Goal: Transaction & Acquisition: Obtain resource

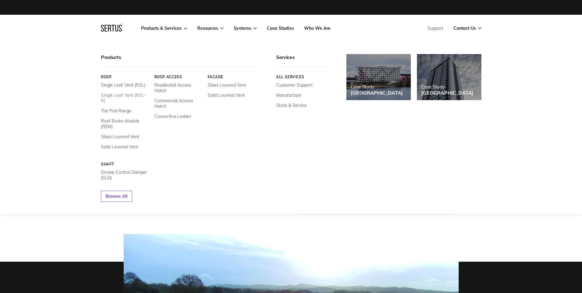
click at [138, 96] on link "Single Leaf Vent (RSL-R)" at bounding box center [125, 97] width 49 height 11
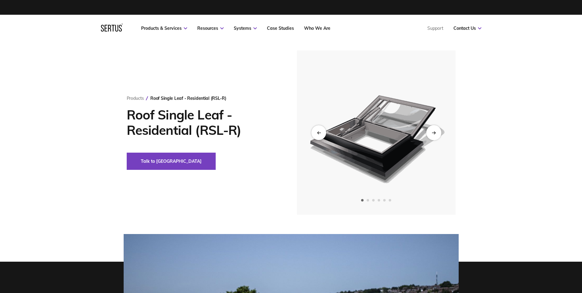
click at [436, 135] on div "Next slide" at bounding box center [434, 132] width 15 height 15
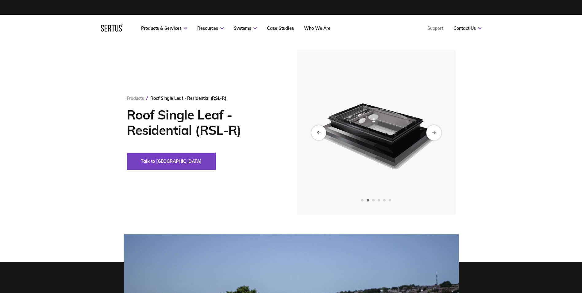
click at [436, 135] on div "Next slide" at bounding box center [434, 132] width 15 height 15
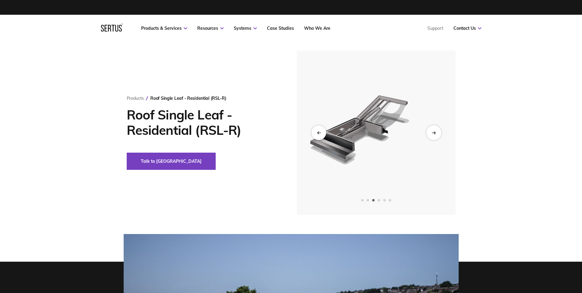
click at [436, 135] on div "Next slide" at bounding box center [434, 132] width 15 height 15
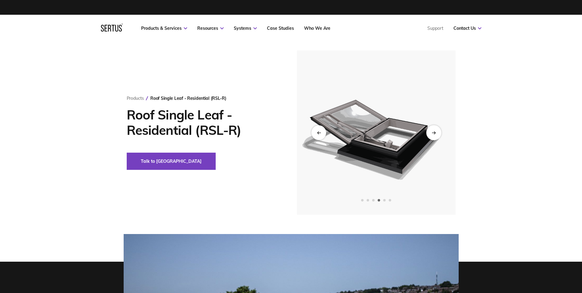
click at [436, 135] on div "Next slide" at bounding box center [434, 132] width 15 height 15
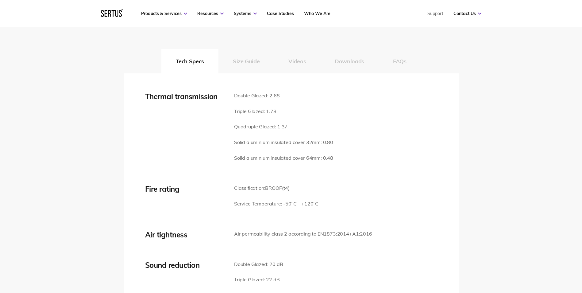
scroll to position [890, 0]
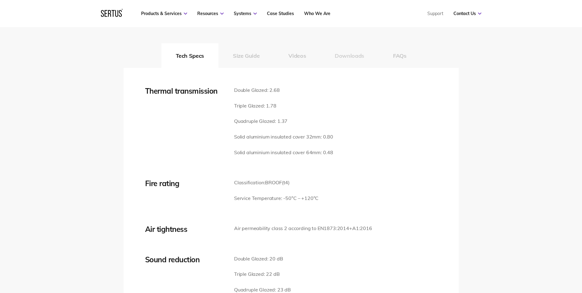
click at [351, 52] on button "Downloads" at bounding box center [350, 55] width 58 height 25
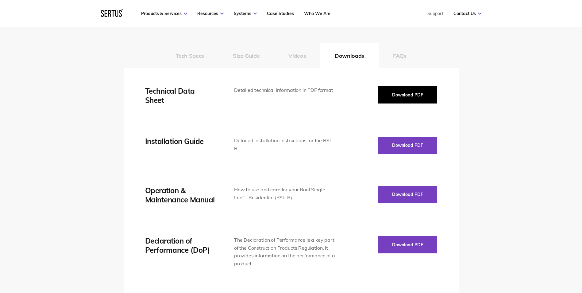
click at [419, 92] on button "Download PDF" at bounding box center [407, 94] width 59 height 17
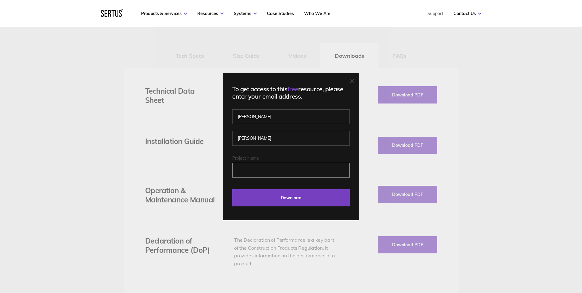
click at [282, 172] on input "Project Name" at bounding box center [291, 170] width 118 height 15
type input "aaaaaaa"
click at [284, 189] on input "Download" at bounding box center [291, 197] width 118 height 17
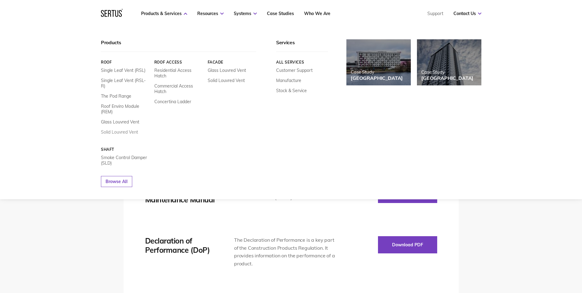
click at [114, 129] on link "Solid Louvred Vent" at bounding box center [119, 132] width 37 height 6
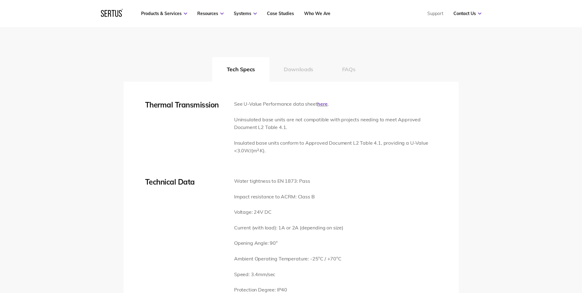
scroll to position [890, 0]
click at [299, 71] on button "Downloads" at bounding box center [299, 70] width 58 height 25
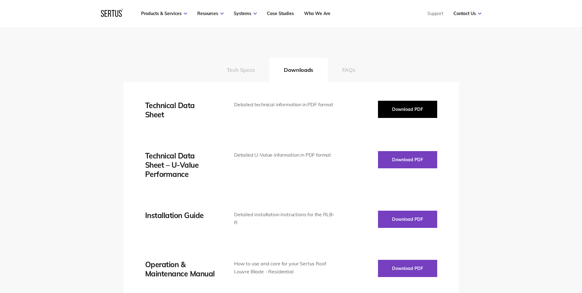
click at [393, 105] on button "Download PDF" at bounding box center [407, 109] width 59 height 17
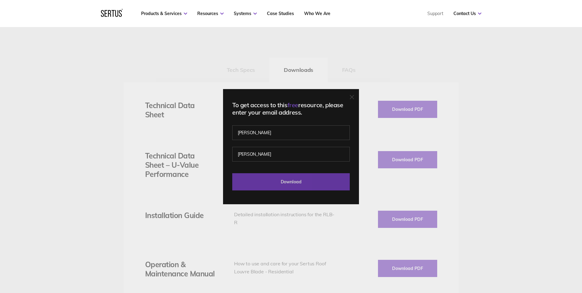
click at [281, 184] on input "Download" at bounding box center [291, 181] width 118 height 17
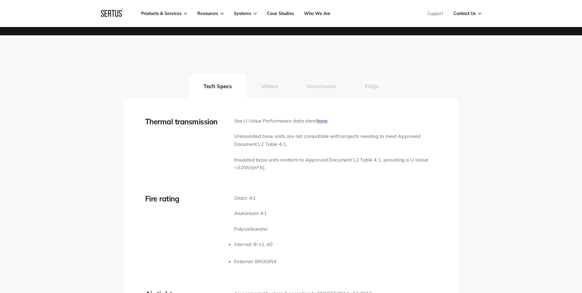
scroll to position [921, 0]
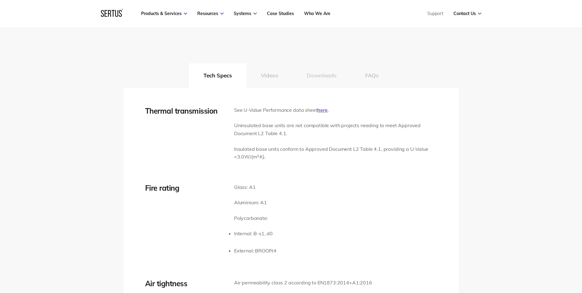
click at [324, 80] on button "Downloads" at bounding box center [322, 75] width 58 height 25
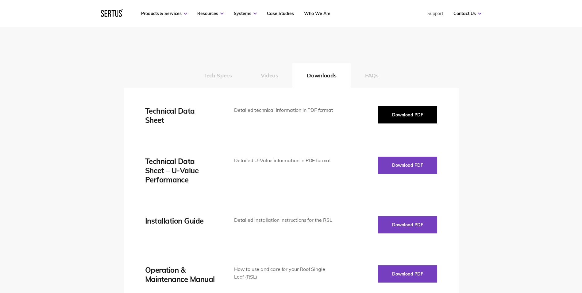
click at [393, 118] on button "Download PDF" at bounding box center [407, 114] width 59 height 17
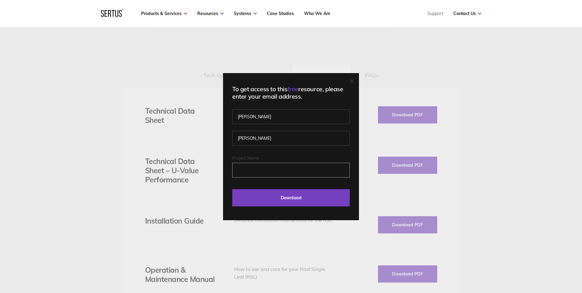
click at [286, 173] on input "Project Name" at bounding box center [291, 170] width 118 height 15
type input "aaaaaaa"
click at [275, 193] on input "Download" at bounding box center [291, 197] width 118 height 17
